Goal: Entertainment & Leisure: Consume media (video, audio)

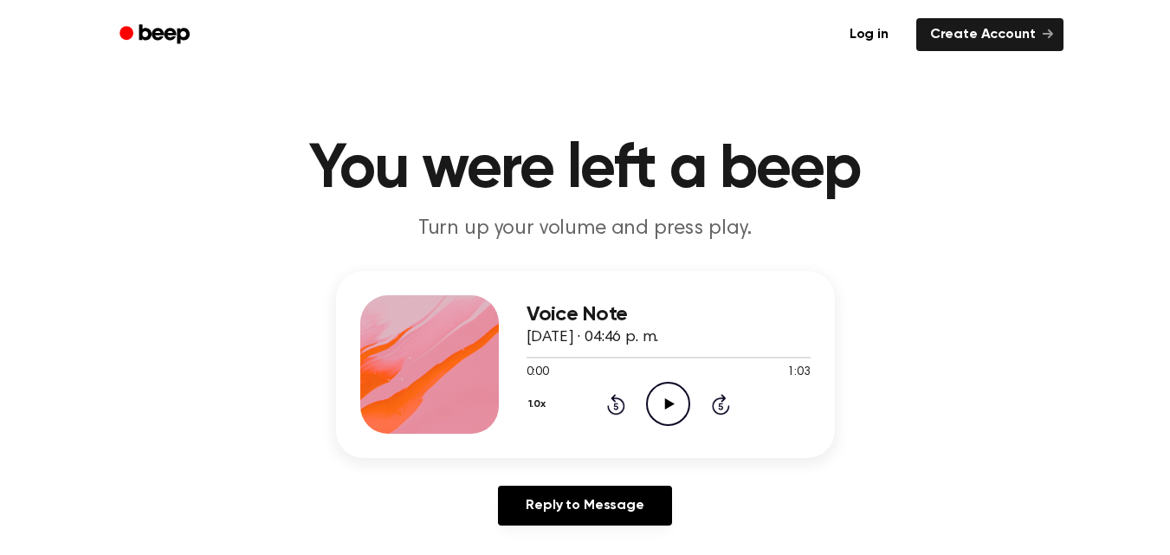
click at [668, 410] on icon "Play Audio" at bounding box center [668, 404] width 44 height 44
click at [669, 397] on icon "Play Audio" at bounding box center [668, 404] width 44 height 44
